Goal: Use online tool/utility

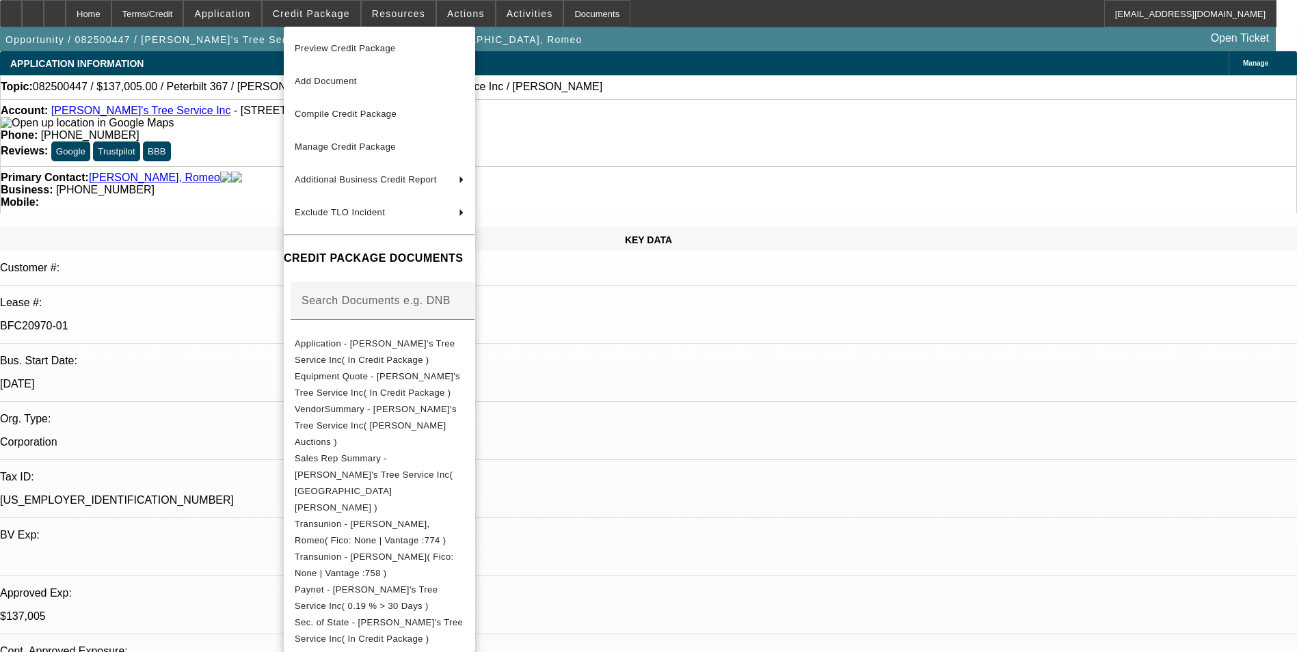
select select "0"
select select "3"
select select "0"
select select "6"
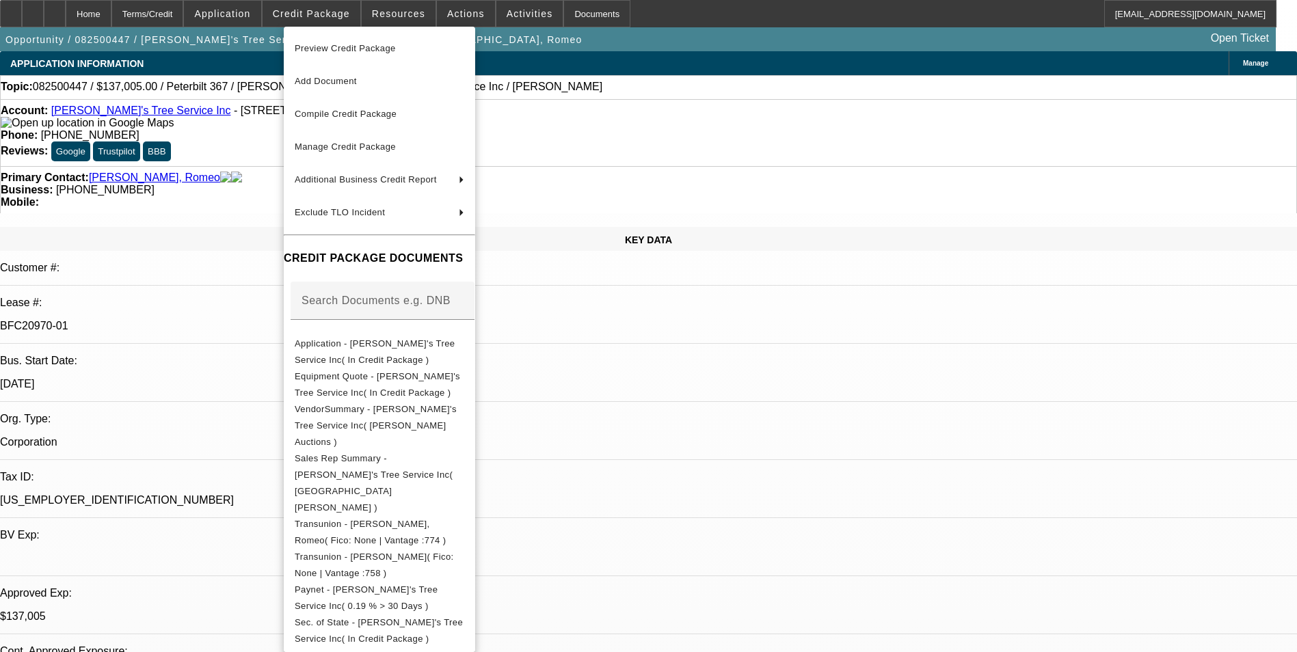
select select "0"
select select "3"
select select "0"
select select "6"
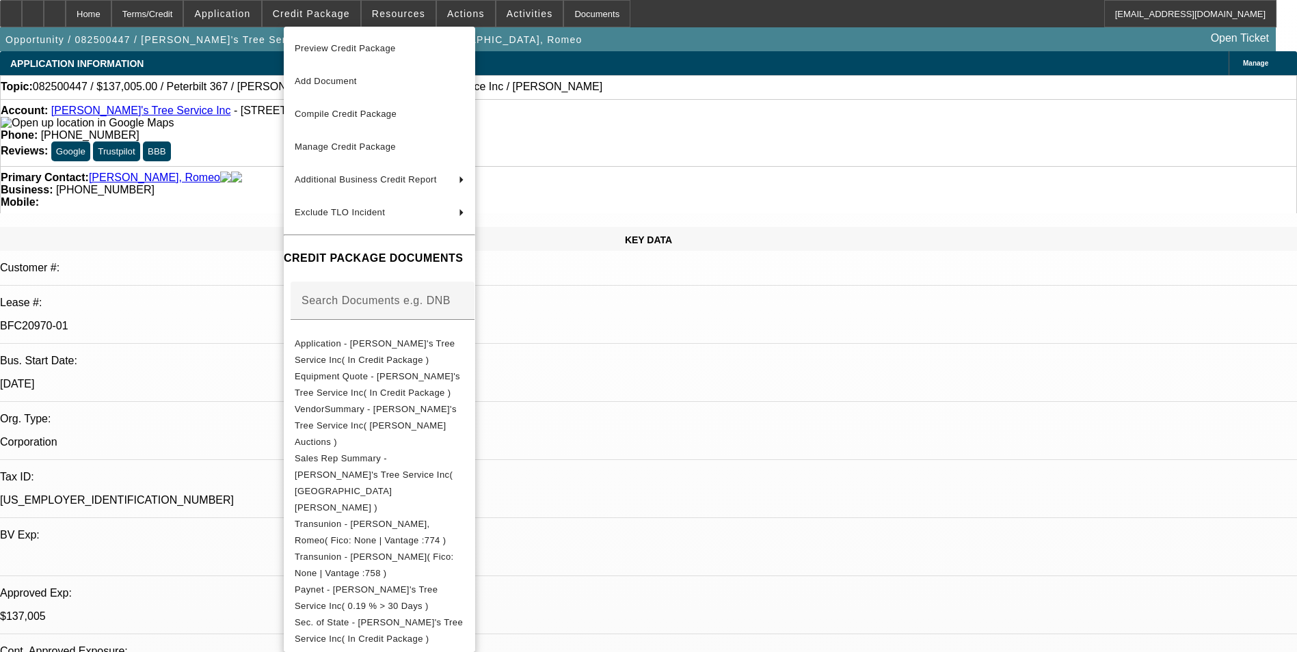
select select "0"
select select "6"
select select "0"
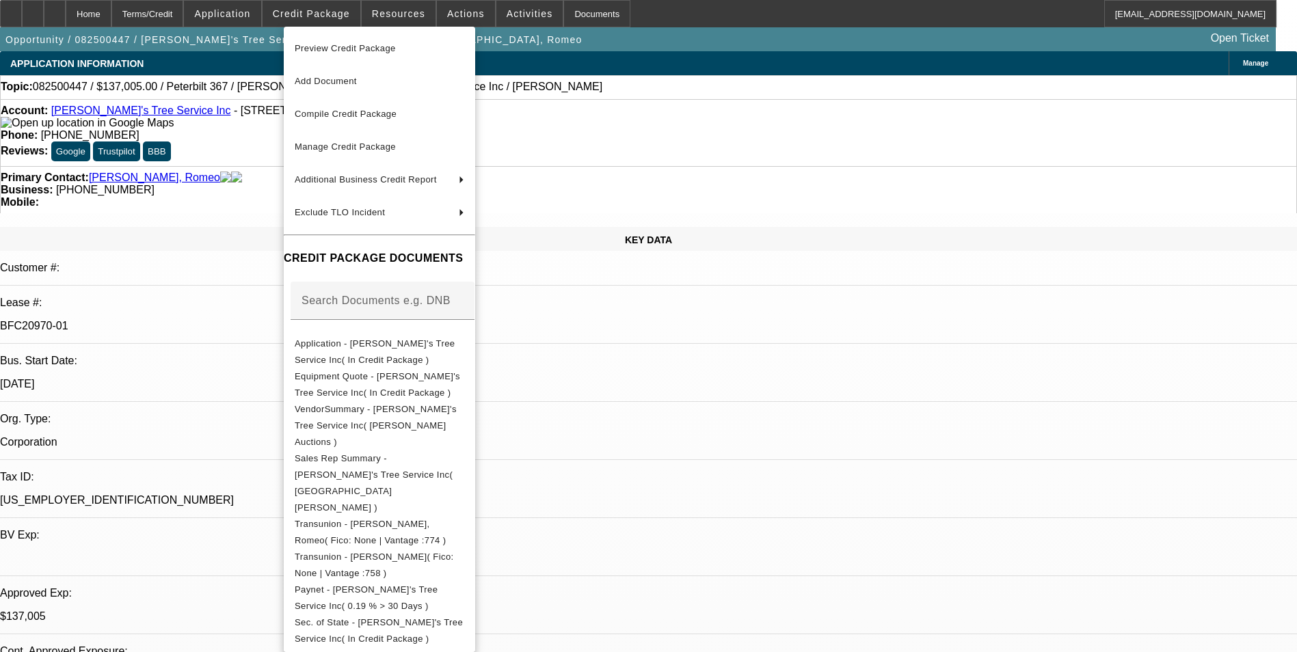
select select "0"
select select "3"
select select "0"
select select "6"
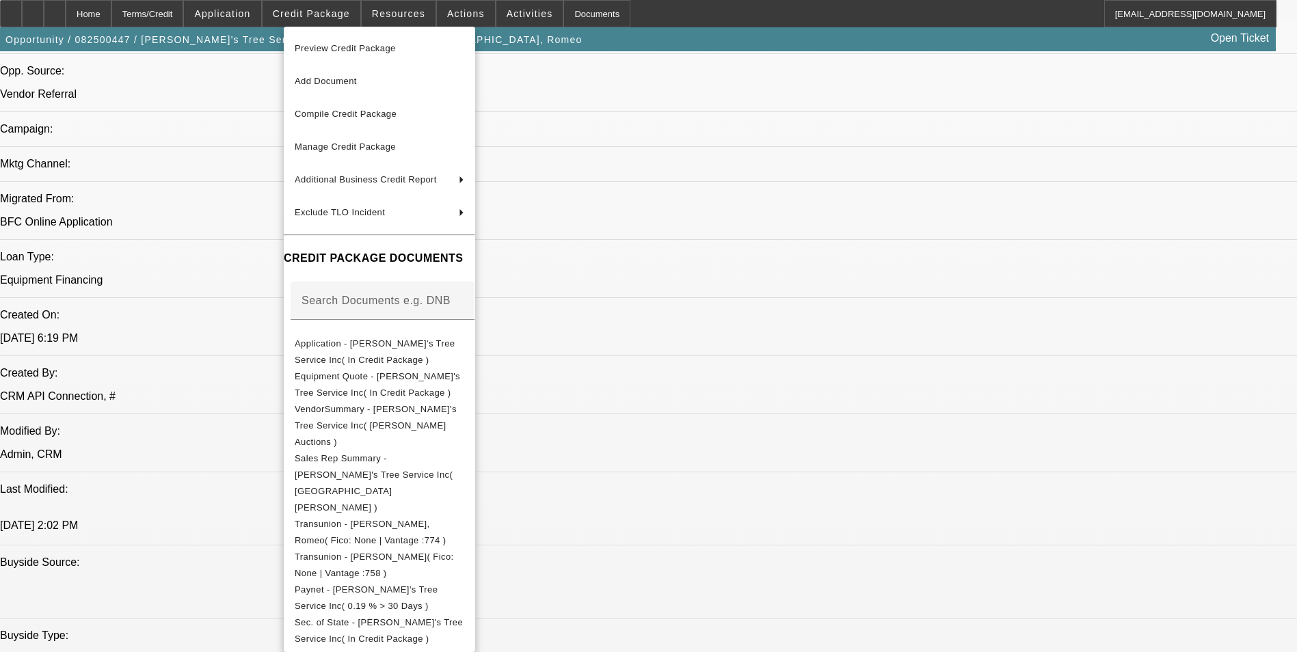
scroll to position [1102, 0]
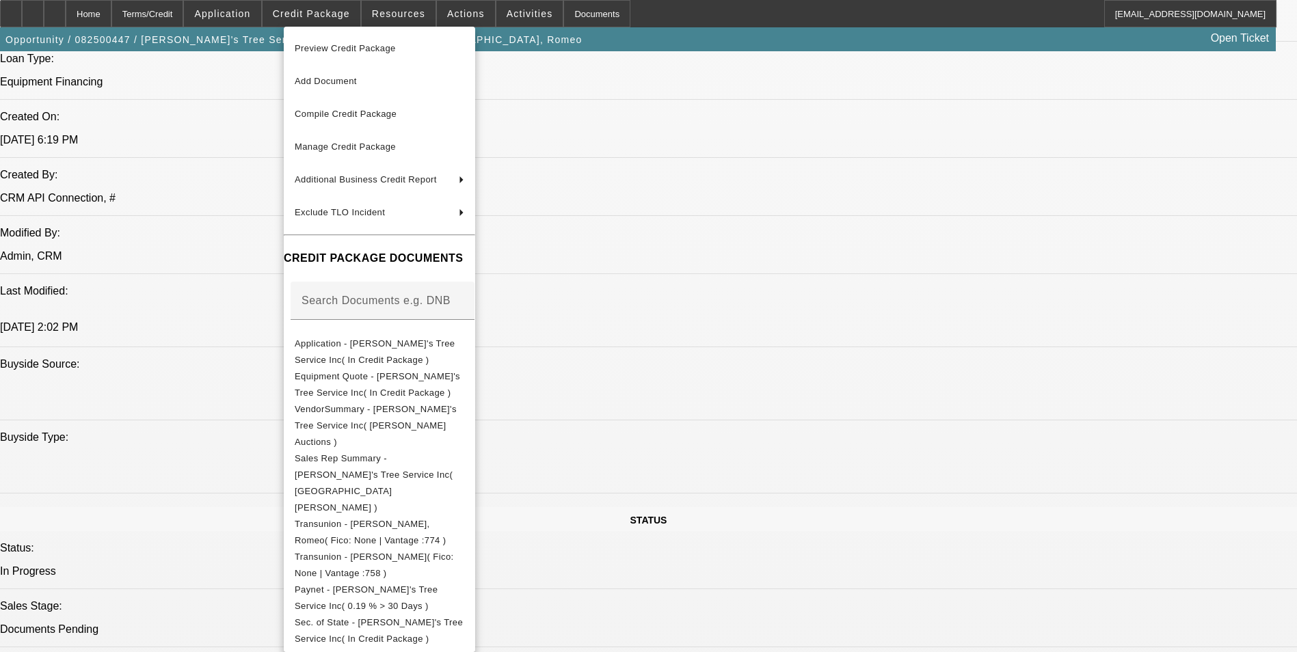
click at [752, 381] on div at bounding box center [648, 326] width 1297 height 652
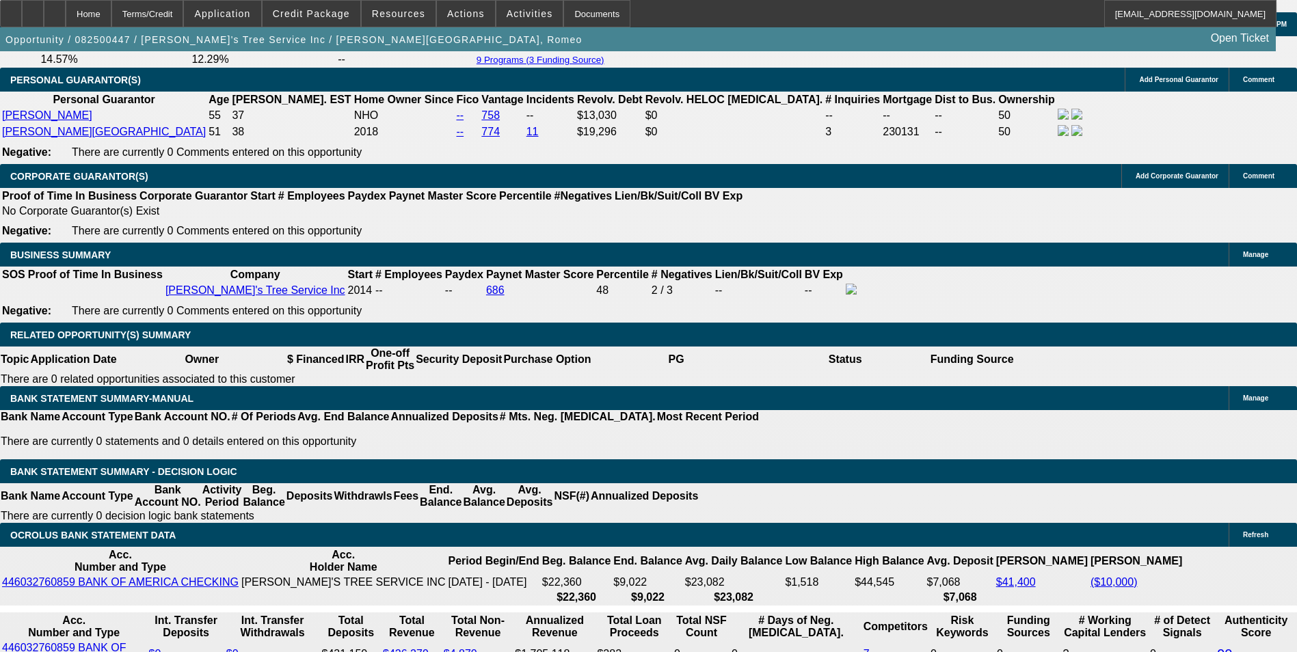
scroll to position [2196, 0]
